Goal: Task Accomplishment & Management: Manage account settings

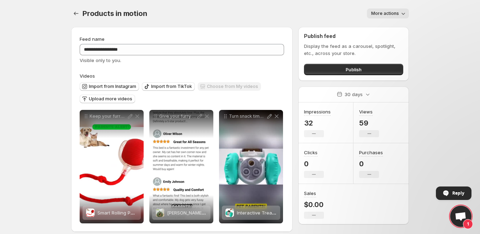
scroll to position [6, 0]
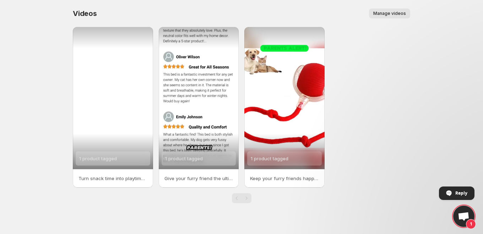
click at [121, 97] on div "1 product tagged" at bounding box center [113, 98] width 80 height 142
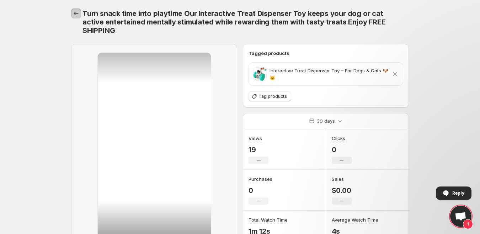
click at [76, 17] on button "Settings" at bounding box center [76, 14] width 10 height 10
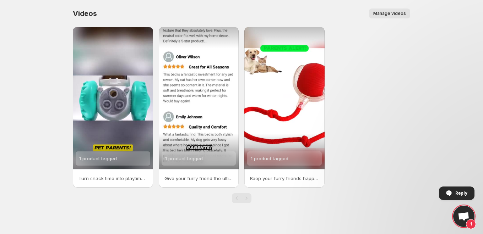
click at [389, 13] on span "Manage videos" at bounding box center [389, 14] width 33 height 6
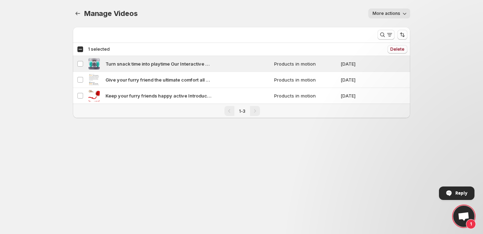
click at [401, 11] on icon "button" at bounding box center [404, 13] width 7 height 7
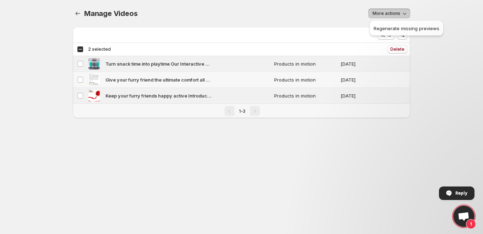
click at [81, 84] on td "Select video" at bounding box center [79, 80] width 13 height 16
click at [139, 64] on span "Turn snack time into playtime Our Interactive Treat Dispenser Toy keeps your do…" at bounding box center [158, 63] width 107 height 7
click at [79, 15] on icon "Manage Videos" at bounding box center [77, 13] width 7 height 7
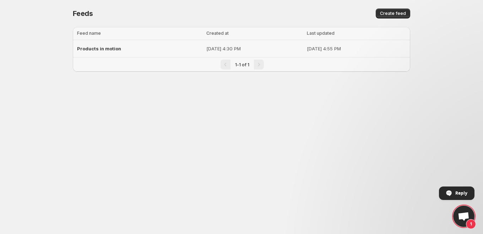
click at [130, 52] on div "Products in motion" at bounding box center [139, 48] width 125 height 13
